Goal: Browse casually: Explore the website without a specific task or goal

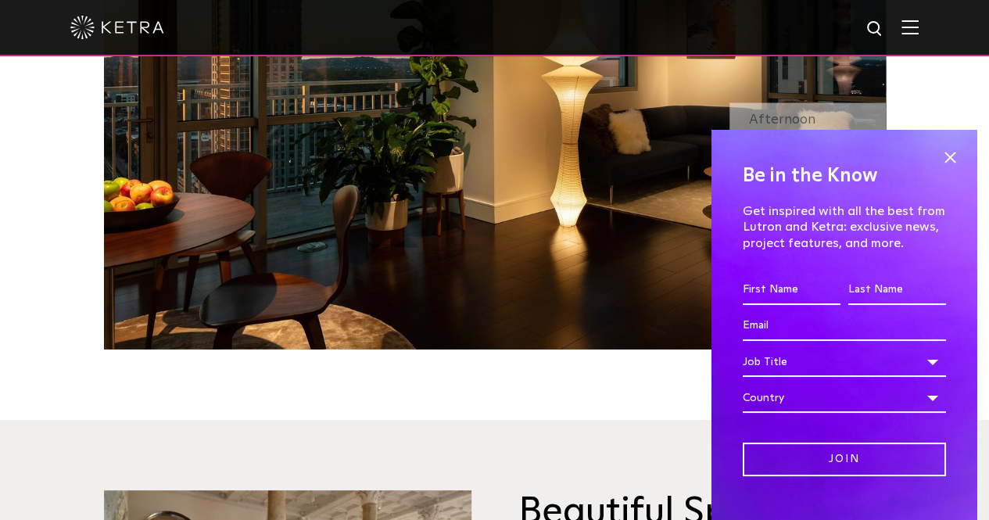
scroll to position [1486, 0]
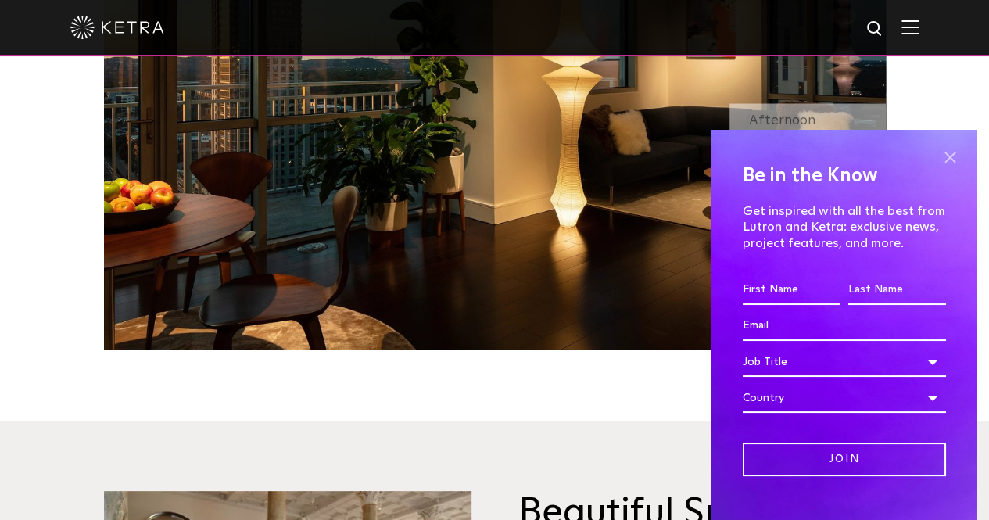
click at [939, 154] on span at bounding box center [950, 156] width 23 height 23
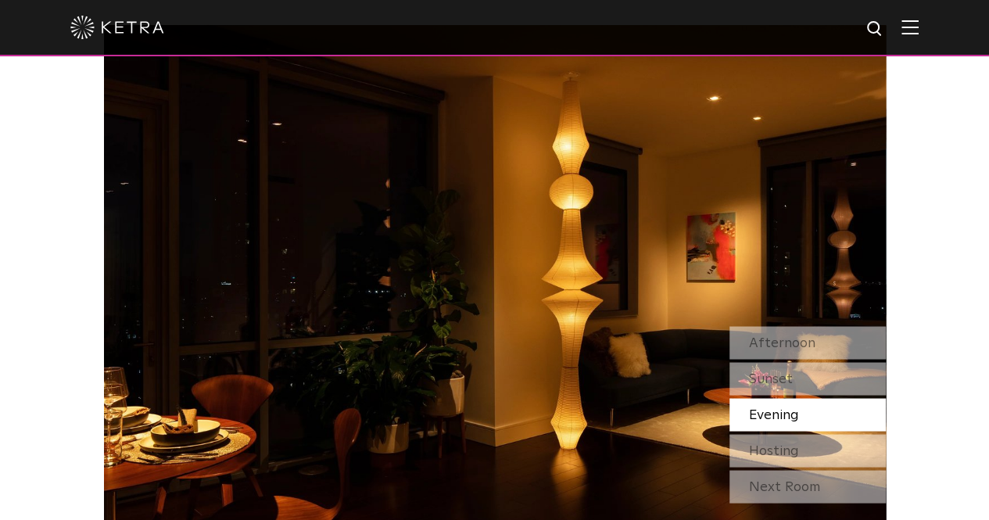
scroll to position [1251, 0]
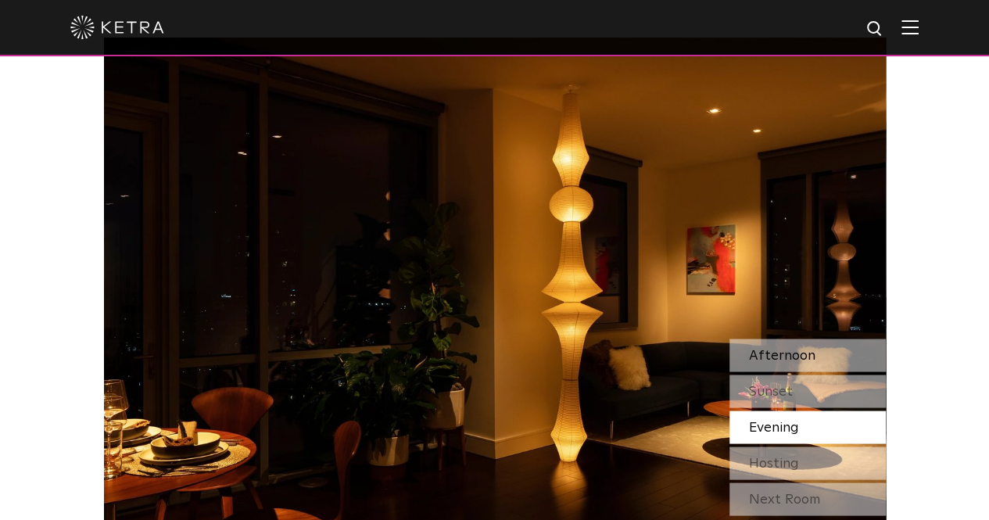
click at [804, 354] on span "Afternoon" at bounding box center [782, 355] width 66 height 14
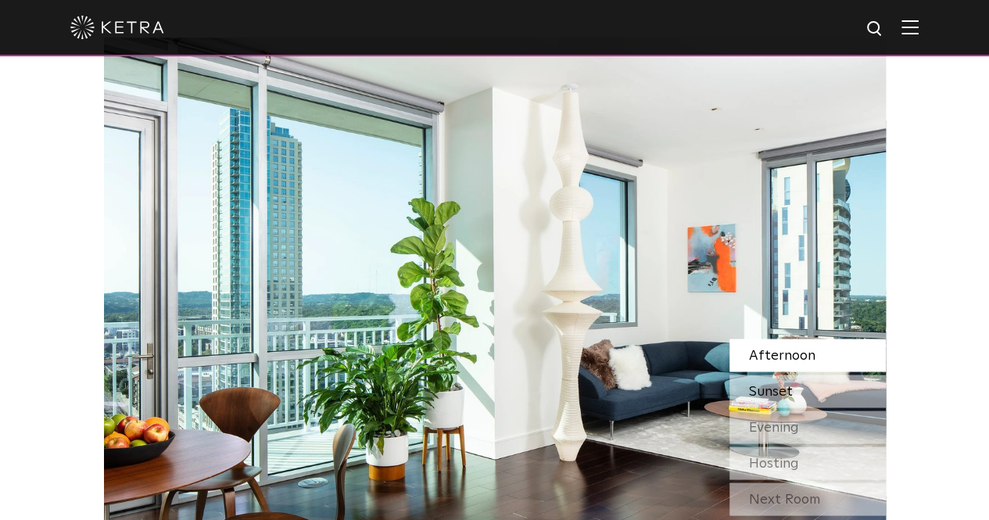
click at [796, 398] on div "Sunset" at bounding box center [808, 391] width 156 height 33
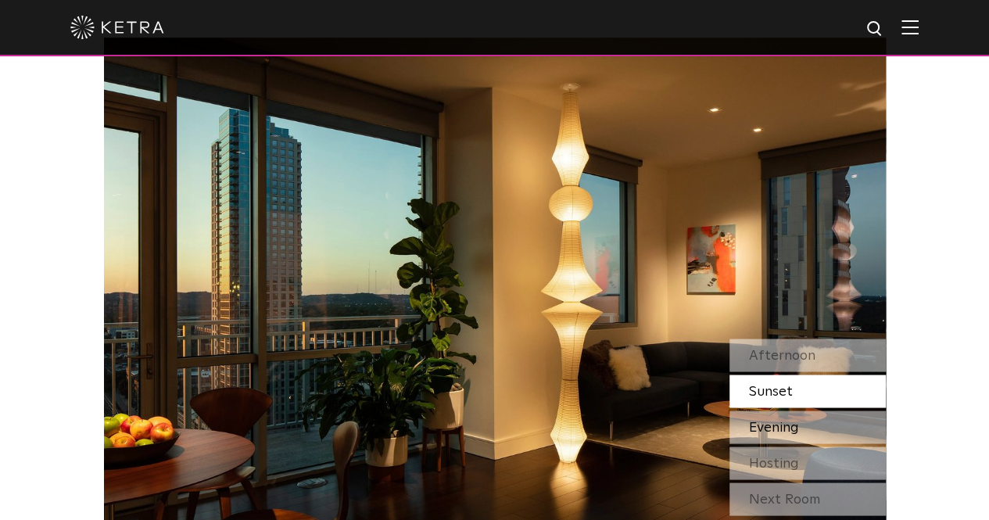
click at [803, 429] on div "Evening" at bounding box center [808, 427] width 156 height 33
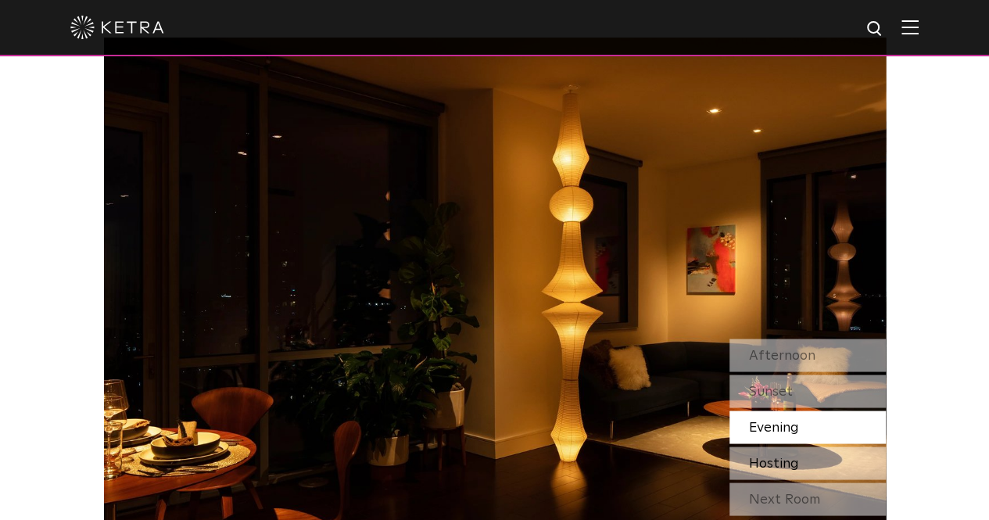
click at [781, 460] on span "Hosting" at bounding box center [774, 463] width 50 height 14
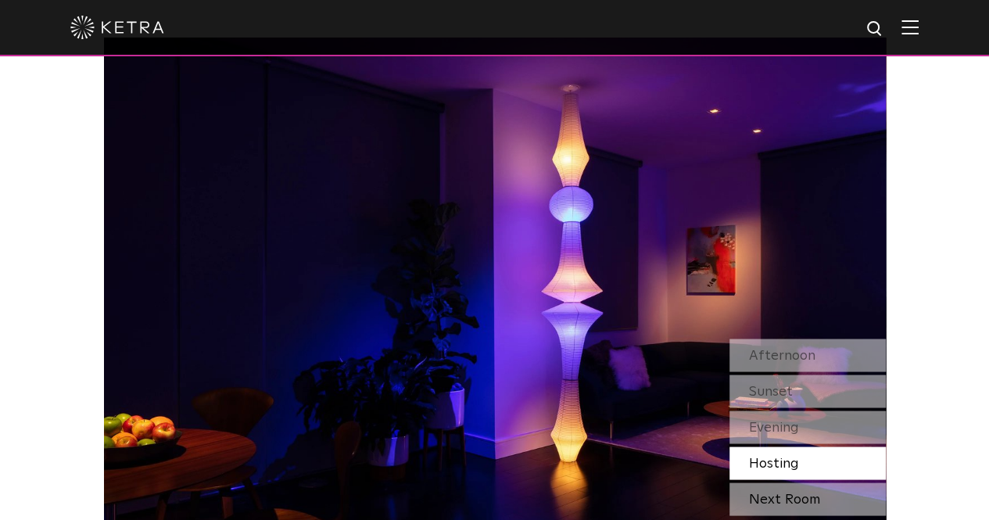
click at [831, 501] on div "Next Room" at bounding box center [808, 499] width 156 height 33
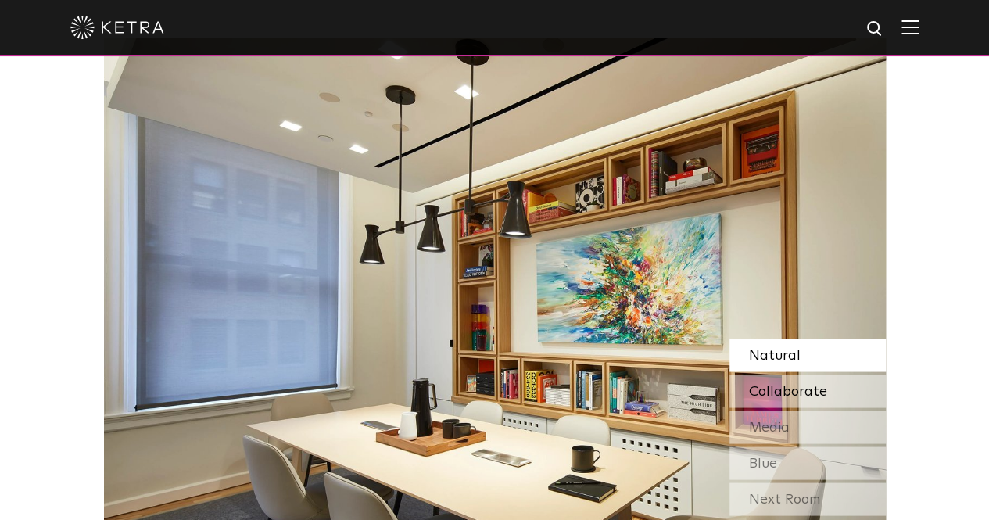
click at [781, 387] on span "Collaborate" at bounding box center [788, 391] width 78 height 14
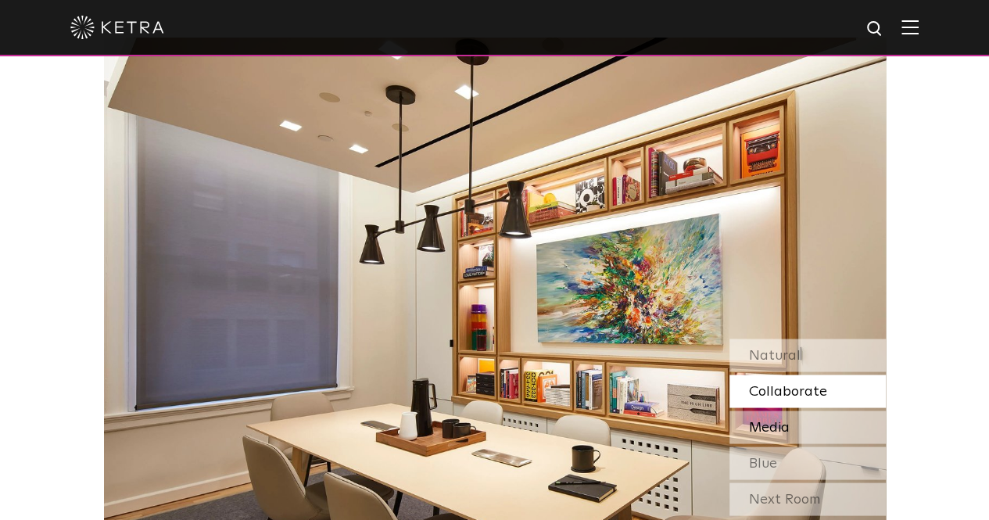
click at [787, 434] on span "Media" at bounding box center [769, 427] width 41 height 14
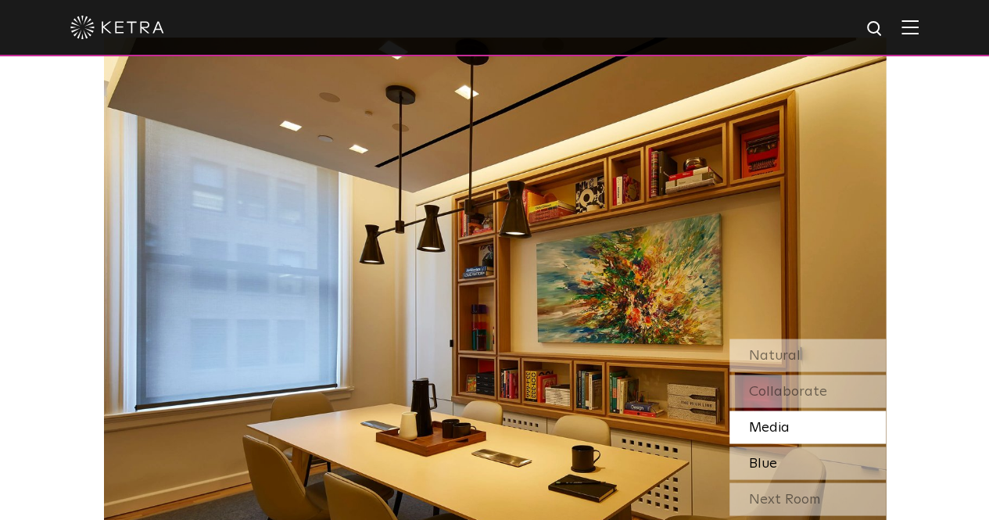
click at [785, 458] on div "Blue" at bounding box center [808, 463] width 156 height 33
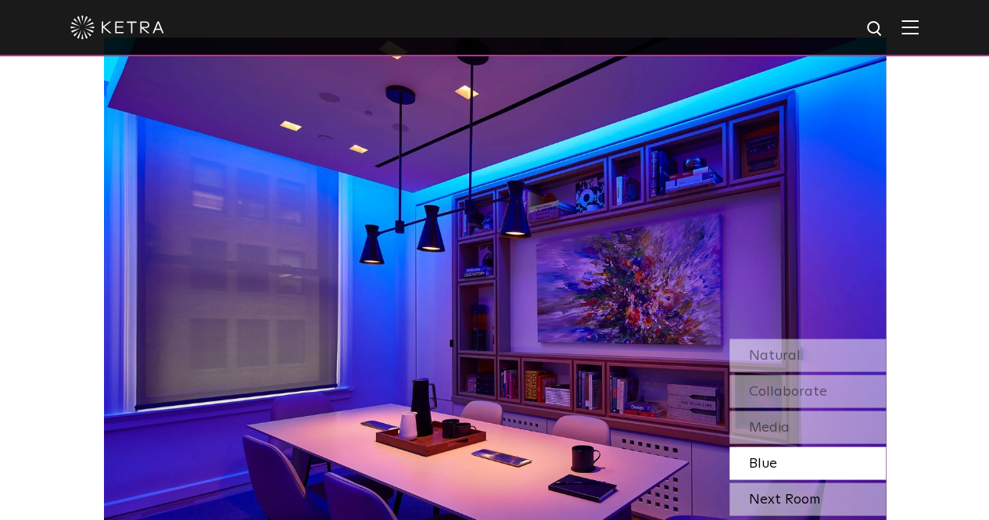
click at [785, 503] on div "Next Room" at bounding box center [808, 499] width 156 height 33
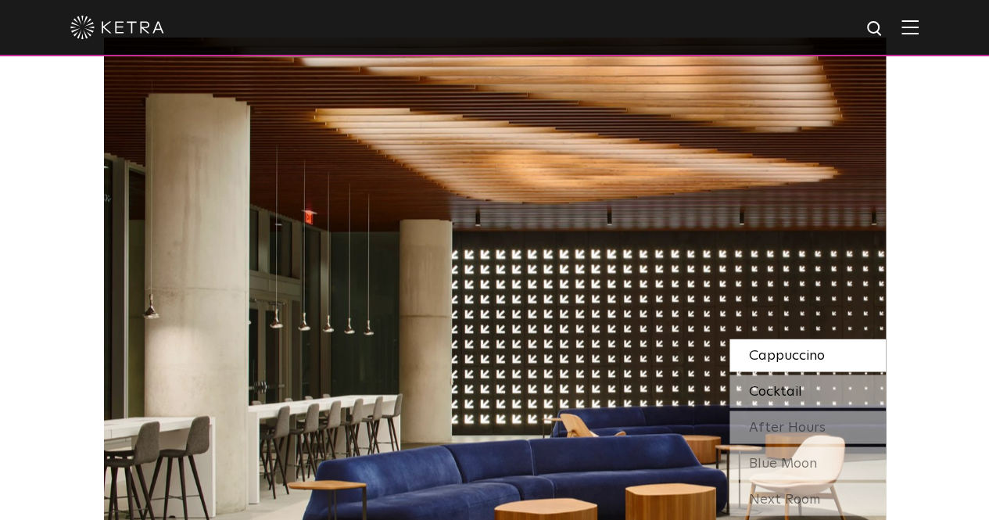
click at [768, 392] on span "Cocktail" at bounding box center [775, 391] width 53 height 14
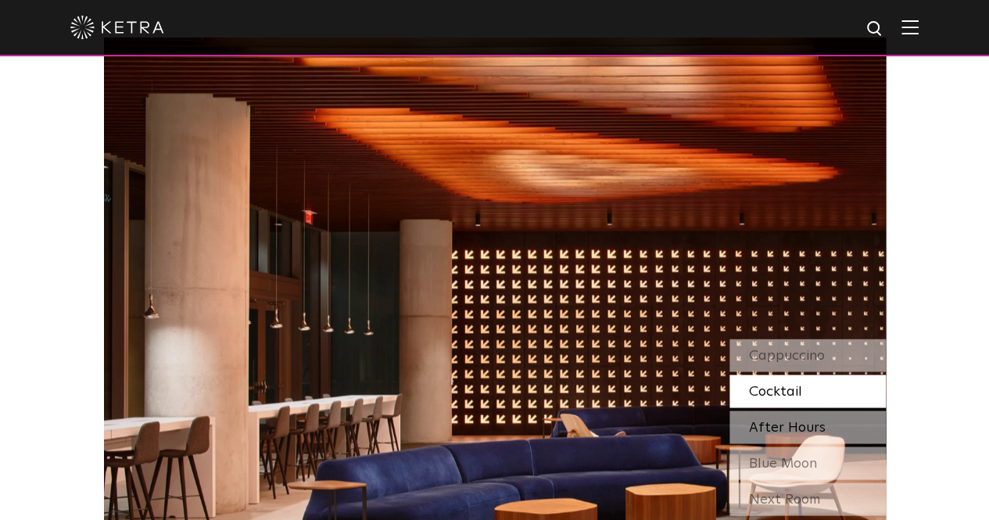
click at [773, 426] on span "After Hours" at bounding box center [787, 427] width 77 height 14
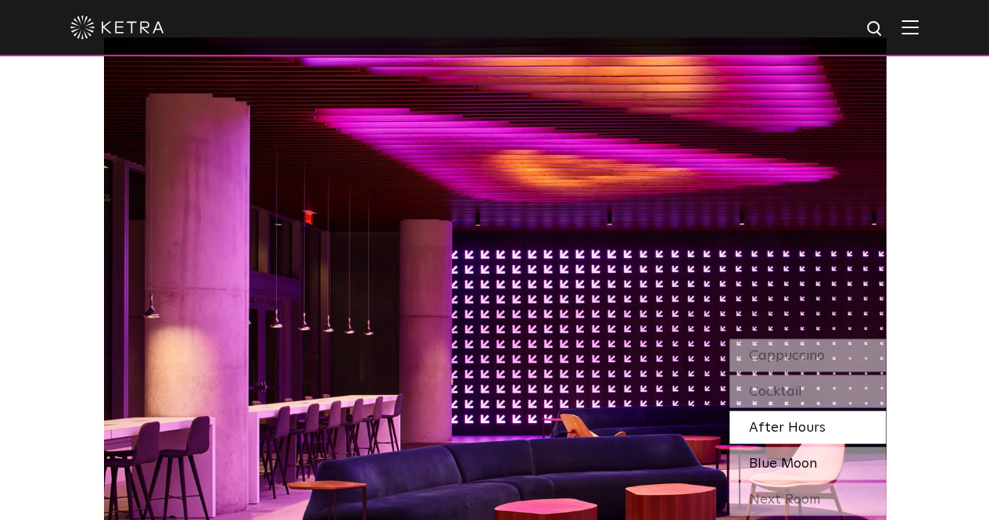
click at [794, 459] on span "Blue Moon" at bounding box center [783, 463] width 68 height 14
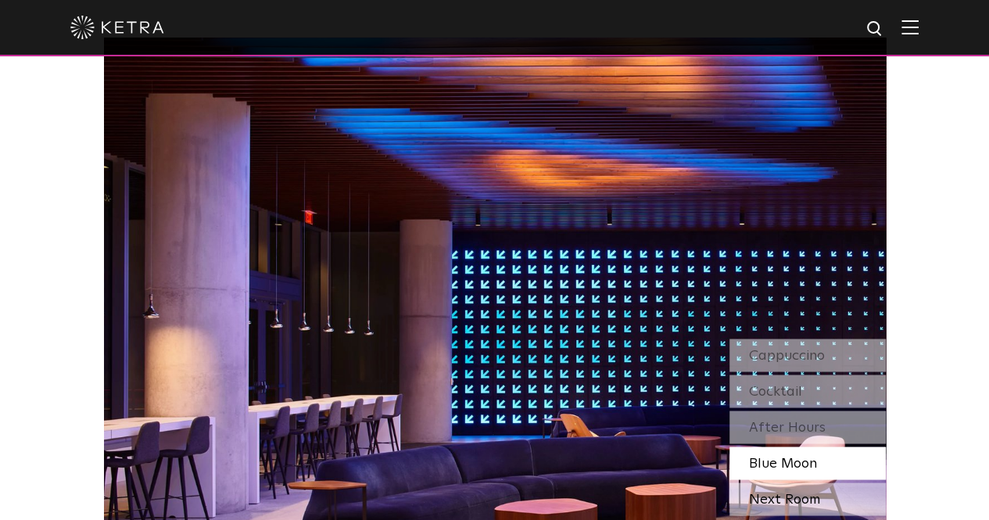
click at [840, 503] on div "Next Room" at bounding box center [808, 499] width 156 height 33
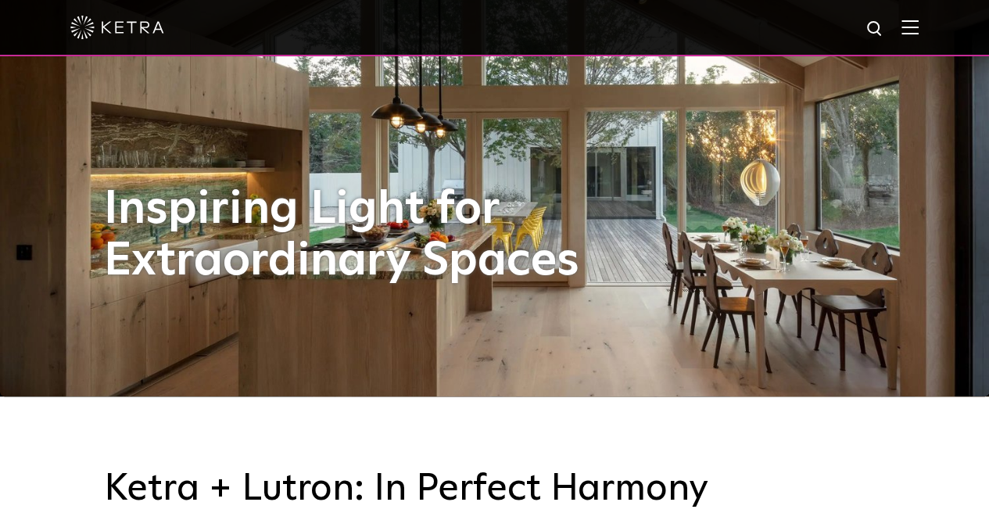
scroll to position [0, 0]
